Goal: Find contact information: Find contact information

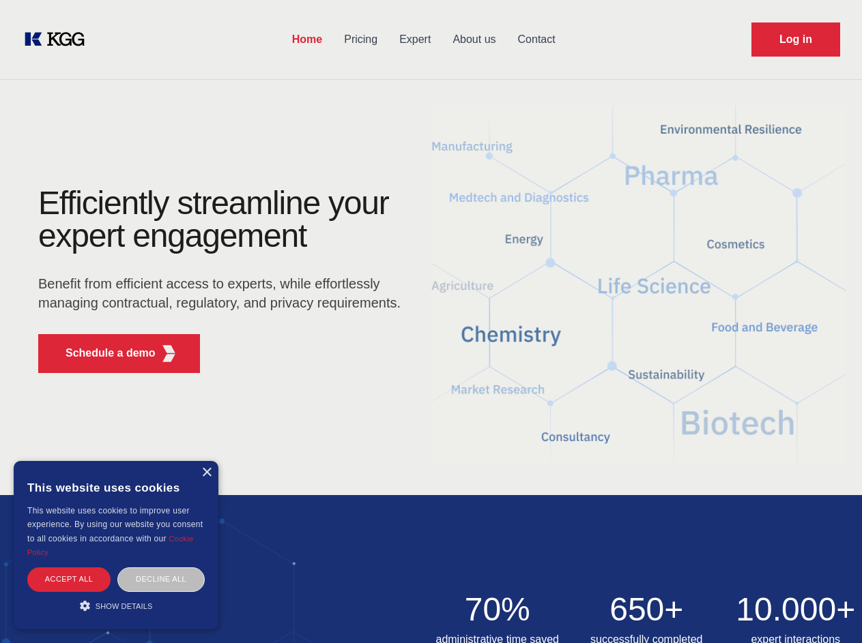
click at [431, 321] on div "Efficiently streamline your expert engagement Benefit from efficient access to …" at bounding box center [223, 285] width 415 height 197
click at [102, 353] on p "Schedule a demo" at bounding box center [111, 353] width 90 height 16
click at [206, 473] on div "× This website uses cookies This website uses cookies to improve user experienc…" at bounding box center [116, 545] width 205 height 169
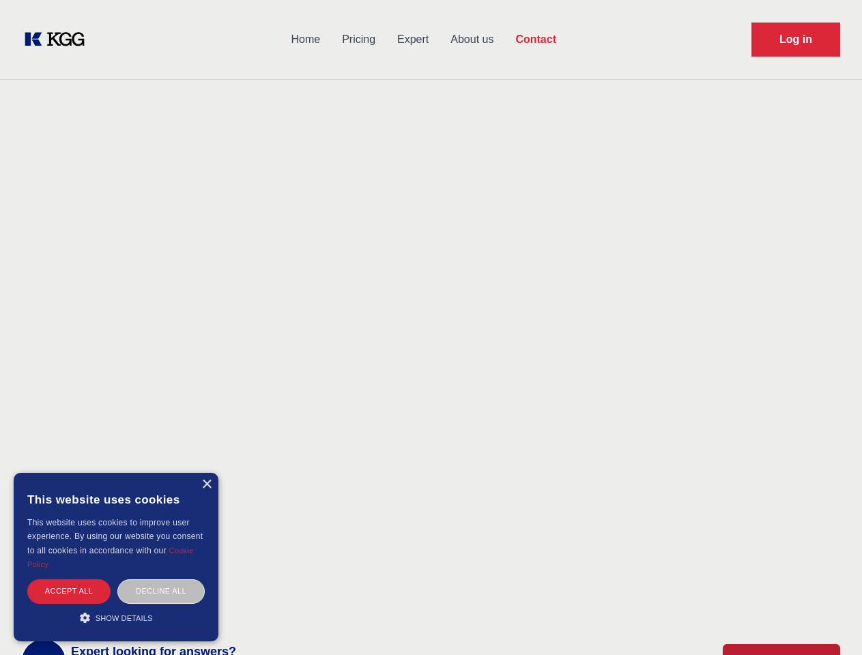
click at [69, 579] on div "Accept all" at bounding box center [68, 591] width 83 height 24
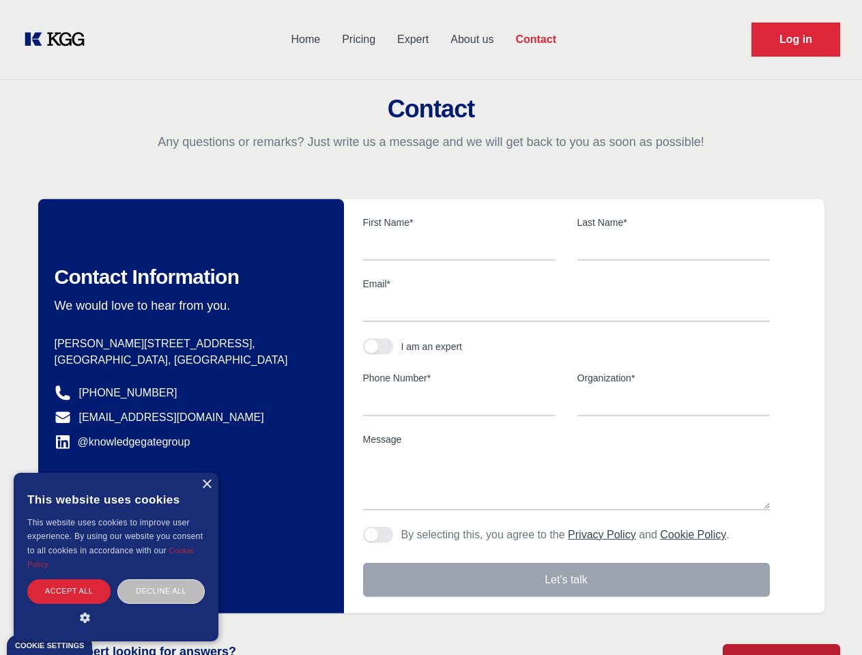
click at [161, 579] on div "Contact Information We would love to hear from you. Postal address [PERSON_NAME…" at bounding box center [191, 406] width 306 height 414
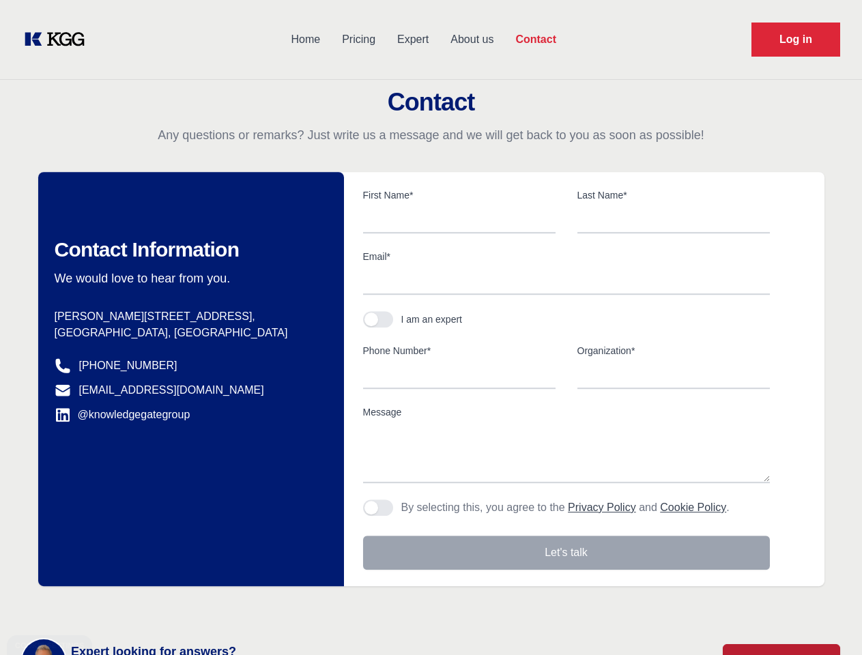
click at [116, 606] on main "Contact Any questions or remarks? Just write us a message and we will get back …" at bounding box center [431, 355] width 862 height 710
